Goal: Communication & Community: Ask a question

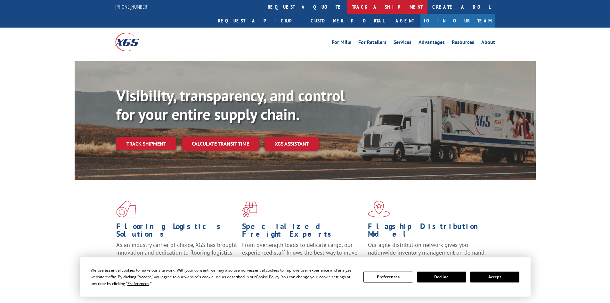
click at [347, 6] on link "track a shipment" at bounding box center [387, 7] width 80 height 14
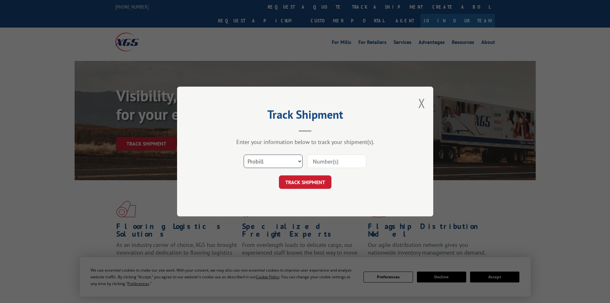
drag, startPoint x: 275, startPoint y: 164, endPoint x: 271, endPoint y: 164, distance: 3.8
click at [275, 164] on select "Select category... Probill BOL PO" at bounding box center [273, 160] width 59 height 13
select select "bol"
click at [244, 154] on select "Select category... Probill BOL PO" at bounding box center [273, 160] width 59 height 13
click at [315, 164] on input at bounding box center [336, 160] width 59 height 13
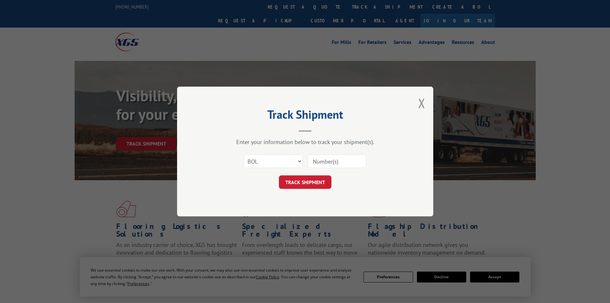
paste input "481668"
type input "481668"
click at [321, 180] on button "TRACK SHIPMENT" at bounding box center [305, 181] width 53 height 13
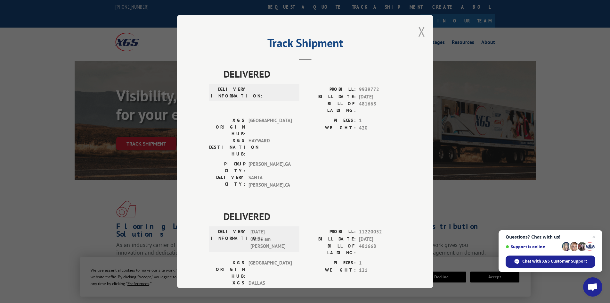
click at [419, 31] on button "Close modal" at bounding box center [421, 31] width 7 height 17
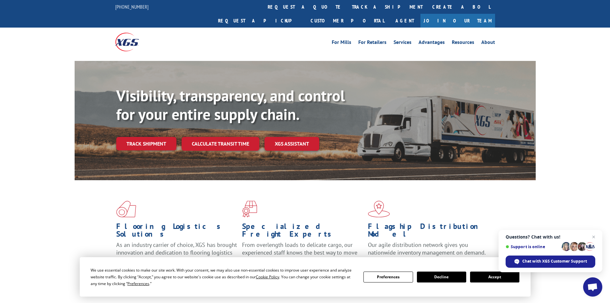
click at [347, 4] on link "track a shipment" at bounding box center [387, 7] width 80 height 14
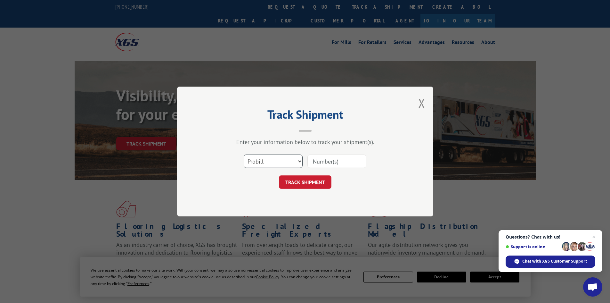
click at [266, 162] on select "Select category... Probill BOL PO" at bounding box center [273, 160] width 59 height 13
select select "po"
click at [244, 154] on select "Select category... Probill BOL PO" at bounding box center [273, 160] width 59 height 13
click at [319, 163] on input at bounding box center [336, 160] width 59 height 13
type input "20509033"
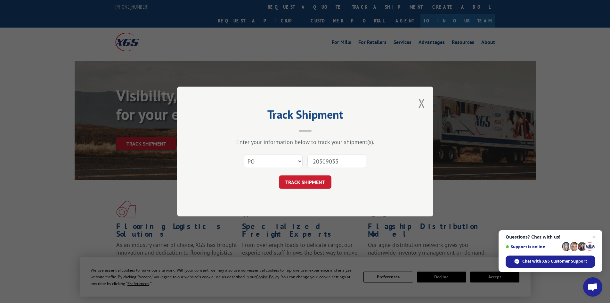
click button "TRACK SHIPMENT" at bounding box center [305, 181] width 53 height 13
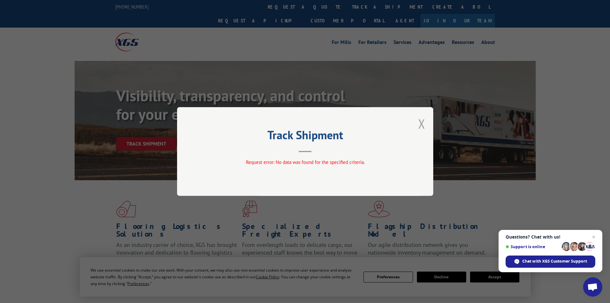
click at [422, 123] on button "Close modal" at bounding box center [421, 123] width 7 height 17
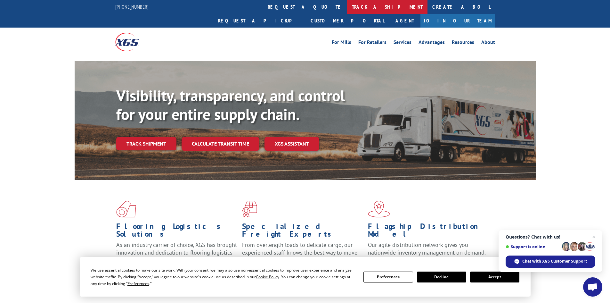
click at [347, 7] on link "track a shipment" at bounding box center [387, 7] width 80 height 14
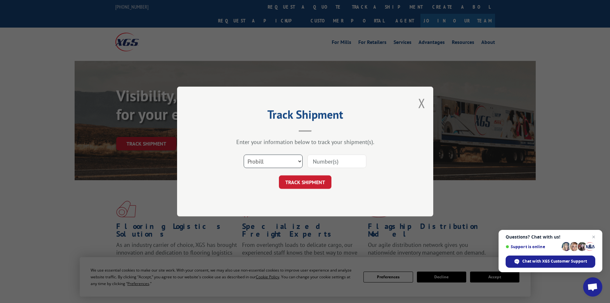
click at [277, 159] on select "Select category... Probill BOL PO" at bounding box center [273, 160] width 59 height 13
select select "po"
click at [244, 154] on select "Select category... Probill BOL PO" at bounding box center [273, 160] width 59 height 13
click at [321, 167] on input at bounding box center [336, 160] width 59 height 13
type input "20509033"
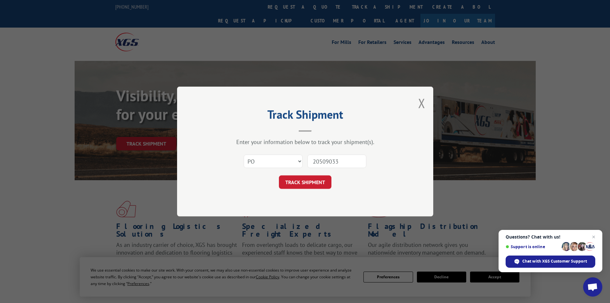
click button "TRACK SHIPMENT" at bounding box center [305, 181] width 53 height 13
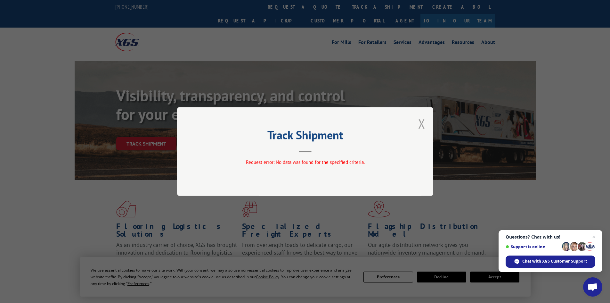
drag, startPoint x: 421, startPoint y: 124, endPoint x: 414, endPoint y: 120, distance: 8.2
click at [421, 124] on button "Close modal" at bounding box center [421, 123] width 7 height 17
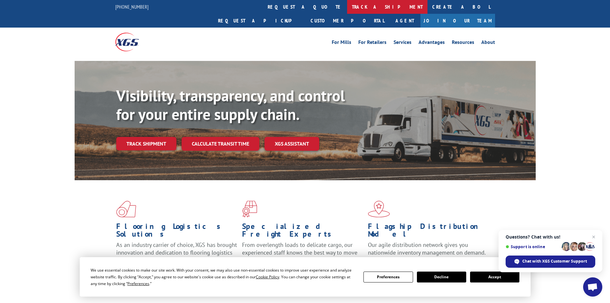
click at [347, 6] on link "track a shipment" at bounding box center [387, 7] width 80 height 14
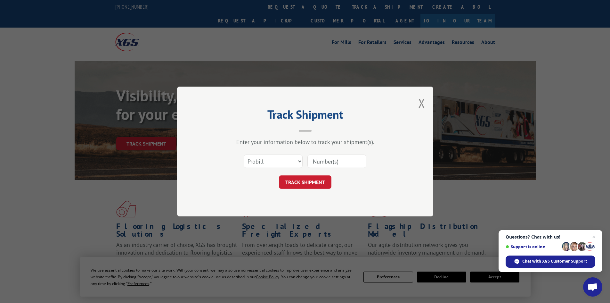
click at [331, 161] on input at bounding box center [336, 160] width 59 height 13
paste input "019170251009"
type input "019170251009"
click at [321, 177] on button "TRACK SHIPMENT" at bounding box center [305, 181] width 53 height 13
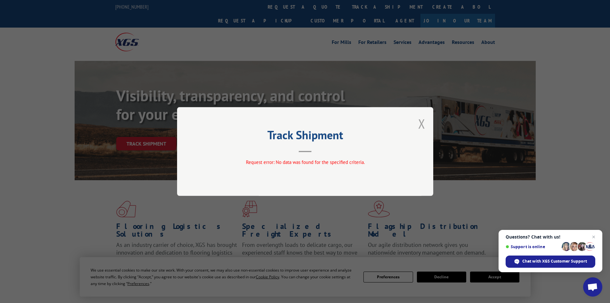
click at [422, 121] on button "Close modal" at bounding box center [421, 123] width 7 height 17
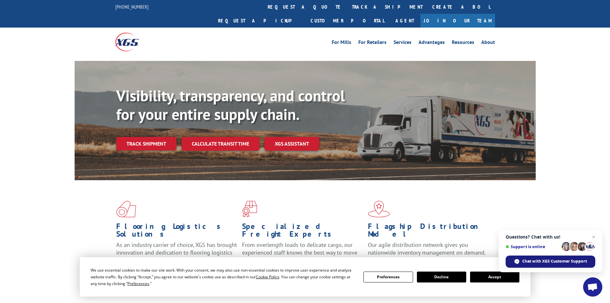
click at [565, 259] on span "Chat with XGS Customer Support" at bounding box center [554, 261] width 65 height 6
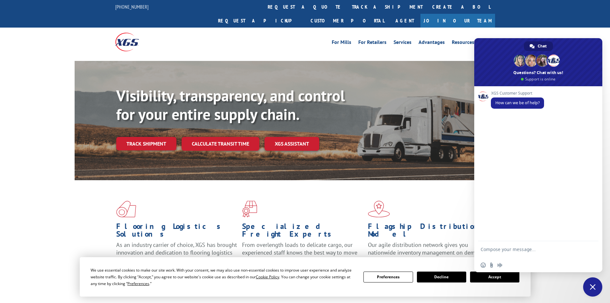
click at [507, 246] on textarea "Compose your message..." at bounding box center [531, 252] width 101 height 12
click at [522, 255] on textarea "Hello - please provide eta for carpet to crew2/kaukauna -" at bounding box center [531, 252] width 101 height 12
paste textarea "BOL# - 481668 PRO# - 019170251009 TRK# - 481668"
type textarea "Hello - please provide eta for carpet to crew2/kaukauna - BOL# - 481668 PRO# - …"
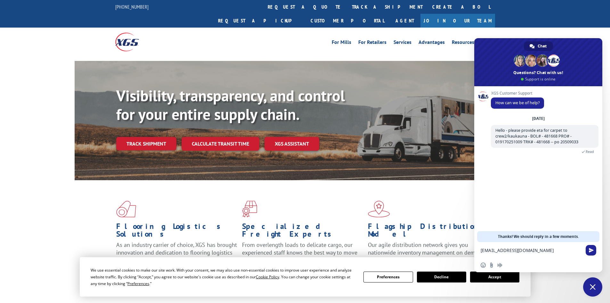
click at [504, 248] on textarea "[EMAIL_ADDRESS][DOMAIN_NAME]" at bounding box center [531, 250] width 101 height 6
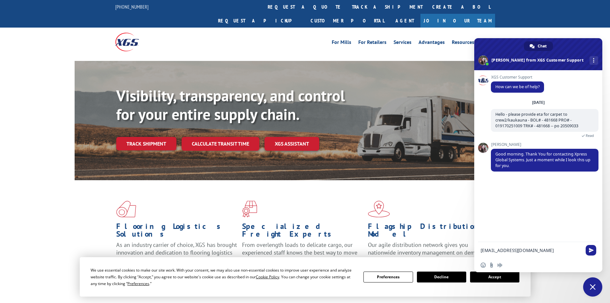
type textarea "[EMAIL_ADDRESS][DOMAIN_NAME]"
click at [545, 245] on form "[EMAIL_ADDRESS][DOMAIN_NAME]" at bounding box center [531, 250] width 101 height 17
click at [544, 250] on textarea "[EMAIL_ADDRESS][DOMAIN_NAME]" at bounding box center [531, 250] width 101 height 6
drag, startPoint x: 549, startPoint y: 253, endPoint x: 480, endPoint y: 254, distance: 68.8
click at [480, 254] on div "[EMAIL_ADDRESS][DOMAIN_NAME]" at bounding box center [538, 250] width 128 height 17
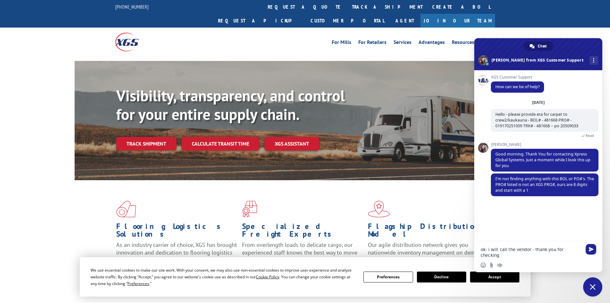
type textarea "ok- i will call the vendor - thank you for checking :)"
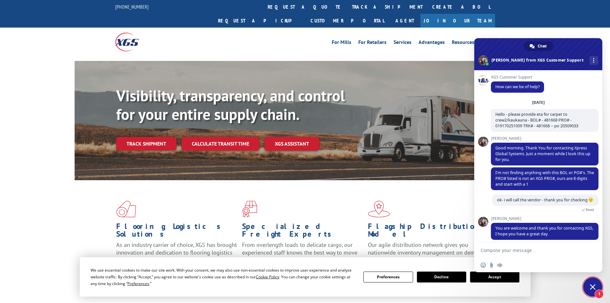
scroll to position [11, 0]
